Goal: Navigation & Orientation: Understand site structure

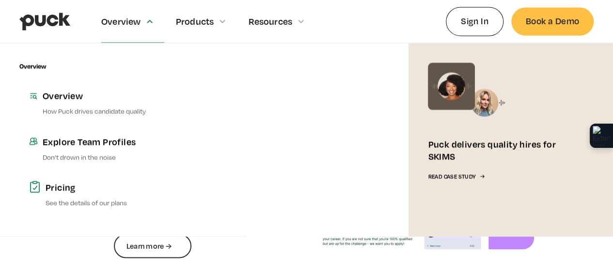
scroll to position [726, 0]
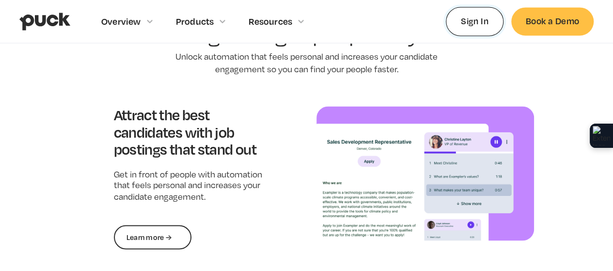
click at [486, 10] on link "Sign In" at bounding box center [475, 21] width 58 height 29
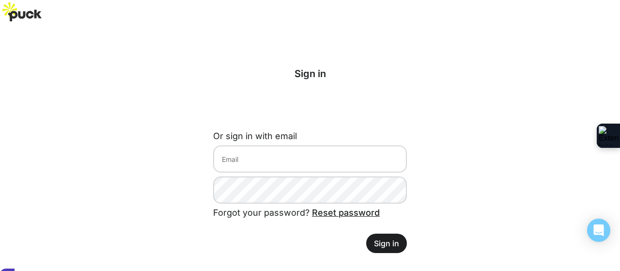
click at [26, 15] on img at bounding box center [25, 16] width 34 height 12
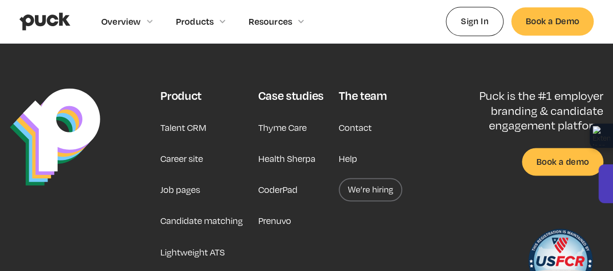
scroll to position [2518, 0]
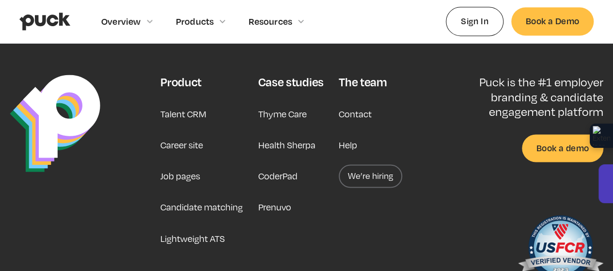
click at [185, 164] on link "Job pages" at bounding box center [180, 175] width 40 height 23
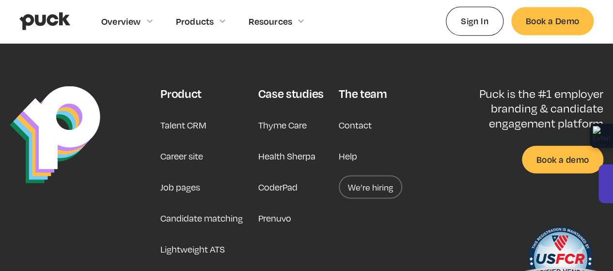
scroll to position [2975, 0]
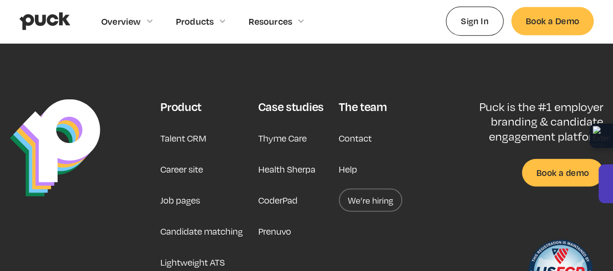
click at [174, 169] on link "Career site" at bounding box center [181, 168] width 43 height 23
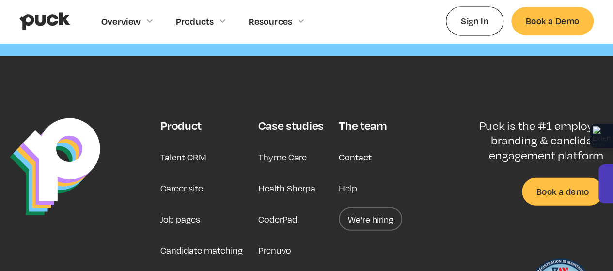
scroll to position [2866, 0]
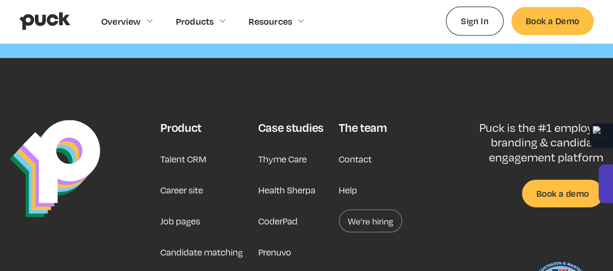
click at [344, 209] on link "We’re hiring" at bounding box center [370, 220] width 63 height 23
